Goal: Task Accomplishment & Management: Manage account settings

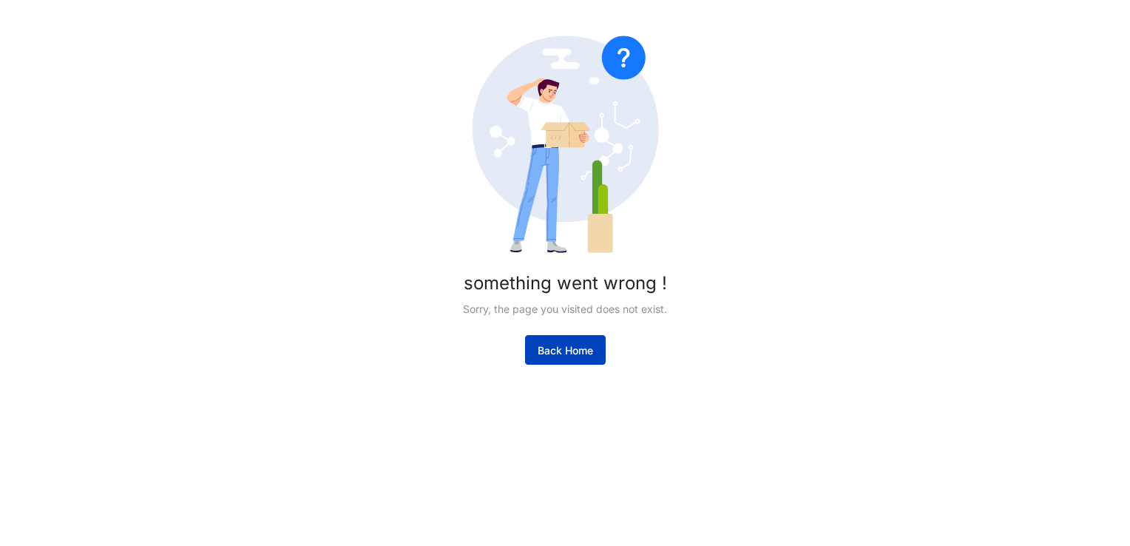
click at [555, 349] on span "Back Home" at bounding box center [565, 350] width 55 height 15
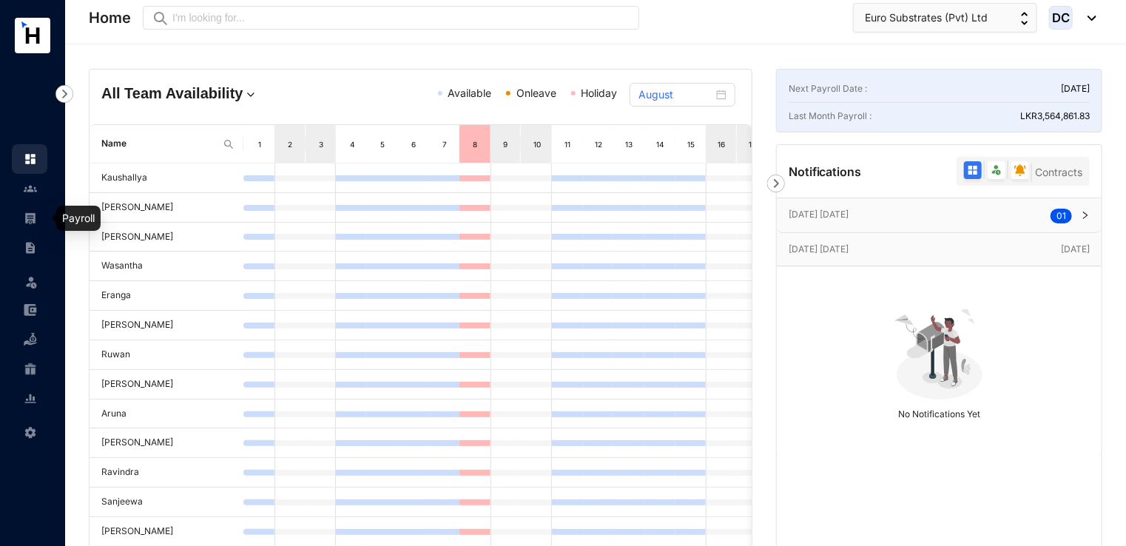
click at [26, 220] on img at bounding box center [30, 218] width 13 height 13
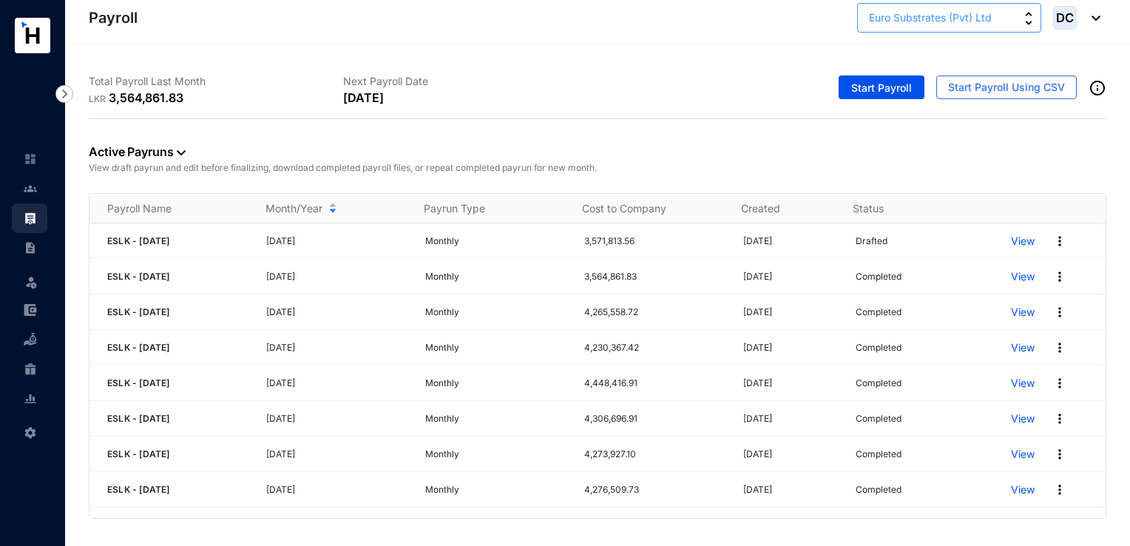
click at [958, 21] on span "Euro Substrates (Pvt) Ltd" at bounding box center [930, 18] width 123 height 16
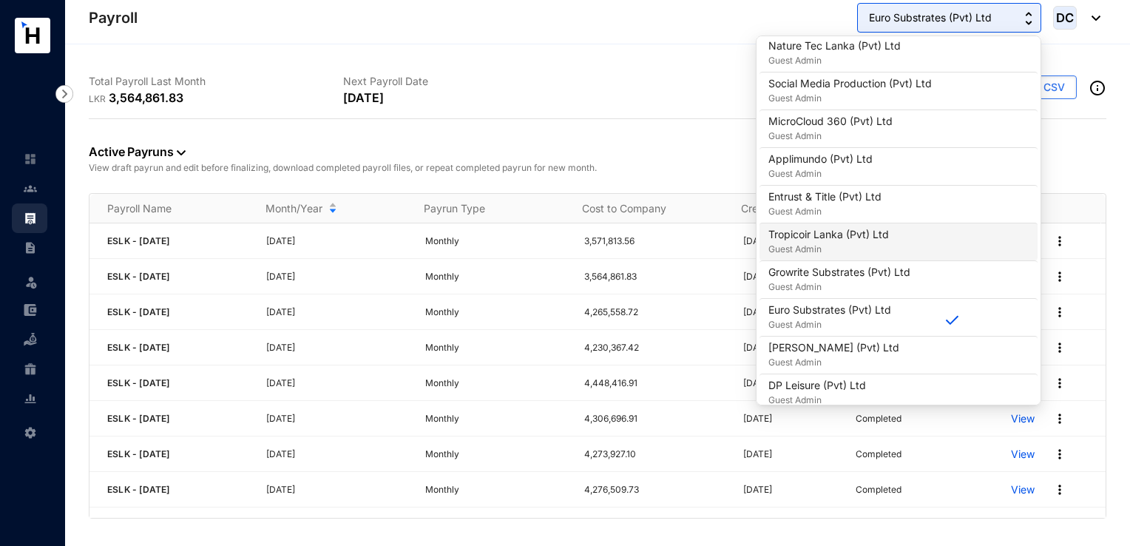
scroll to position [592, 0]
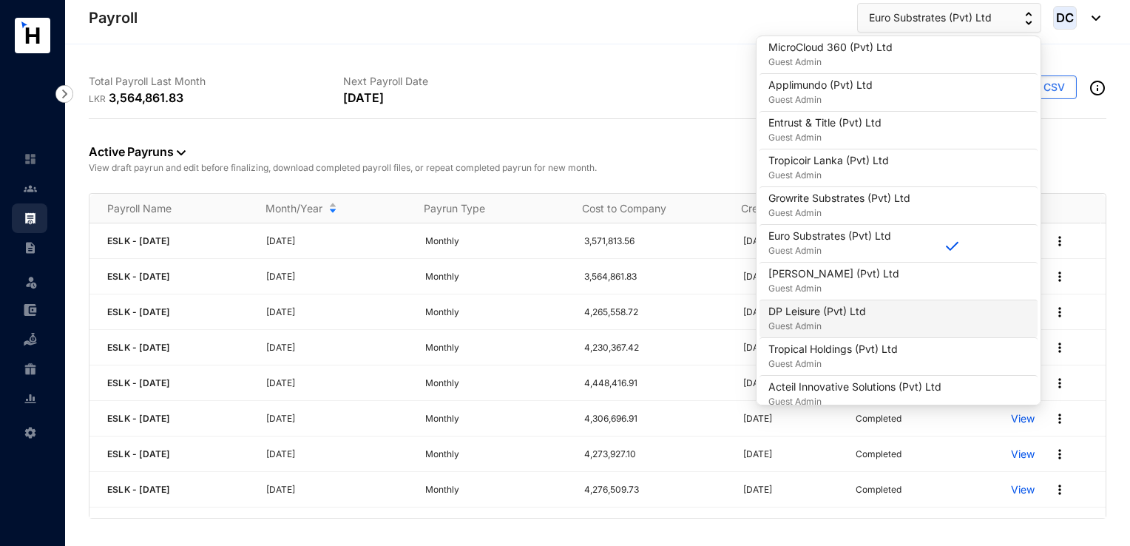
click at [848, 315] on p "DP Leisure (Pvt) Ltd" at bounding box center [817, 311] width 98 height 15
